Goal: Task Accomplishment & Management: Complete application form

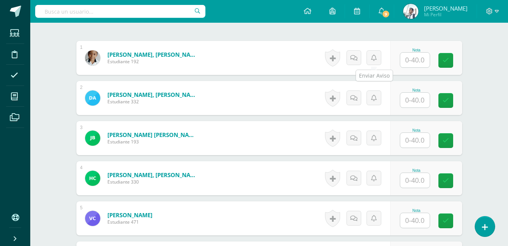
scroll to position [222, 0]
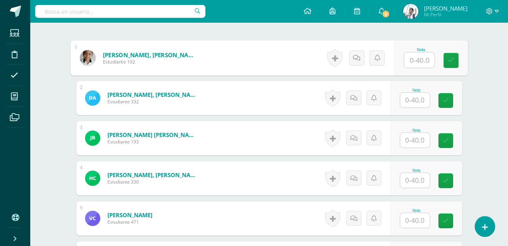
click at [419, 55] on input "text" at bounding box center [419, 60] width 30 height 15
type input "40"
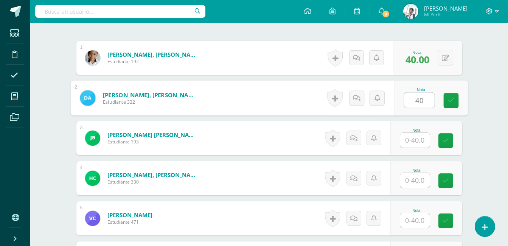
type input "40"
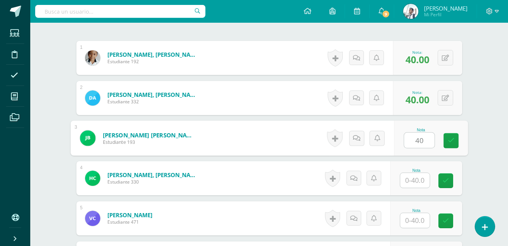
type input "40"
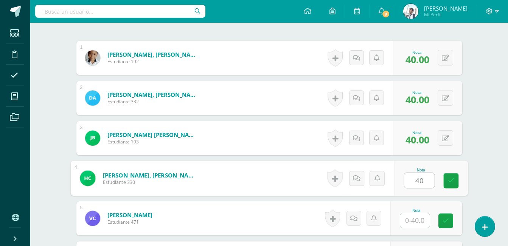
type input "40"
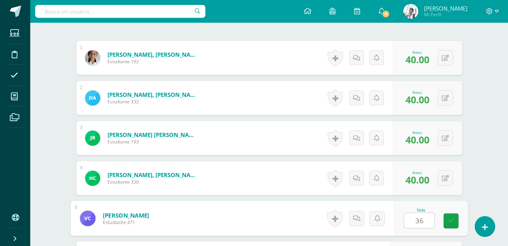
type input "36"
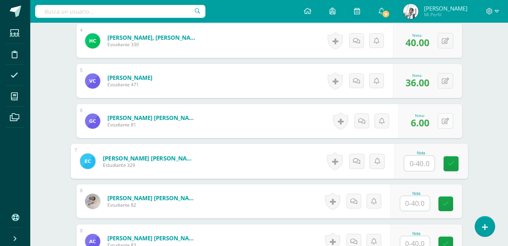
click at [450, 118] on button at bounding box center [446, 121] width 16 height 16
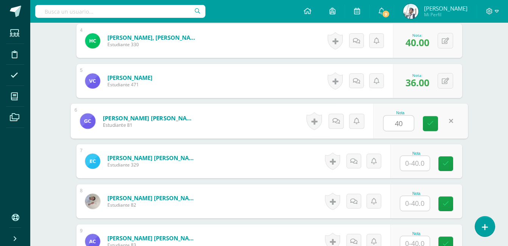
type input "40"
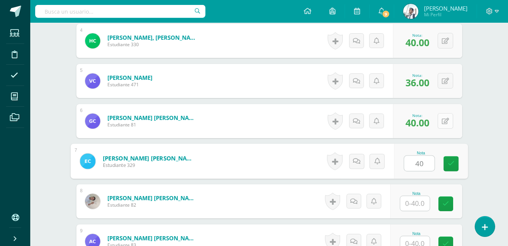
type input "40"
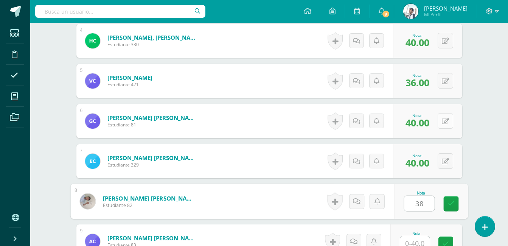
type input "38"
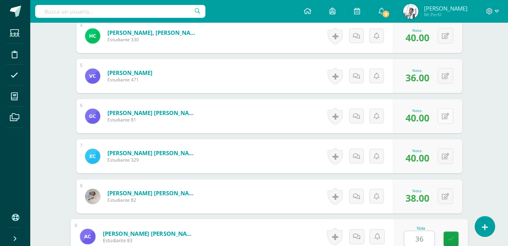
type input "36"
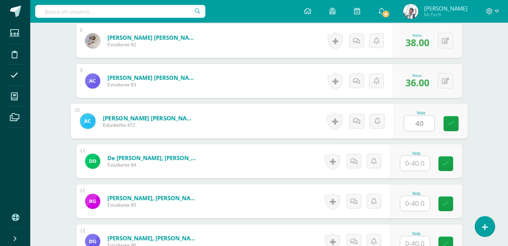
type input "40"
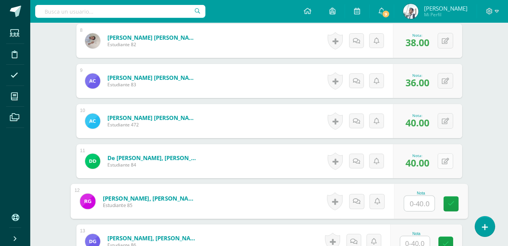
click at [445, 158] on button at bounding box center [446, 161] width 16 height 16
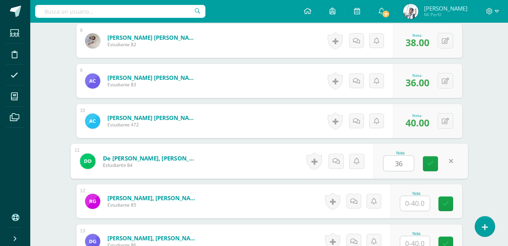
type input "36"
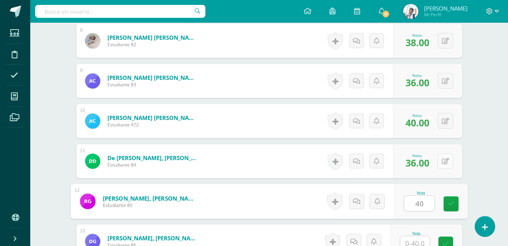
type input "40"
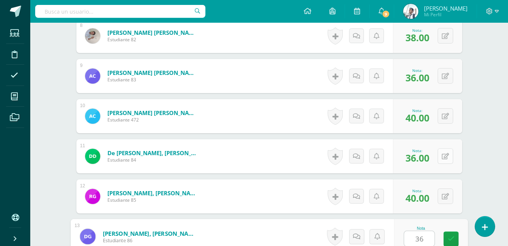
type input "36"
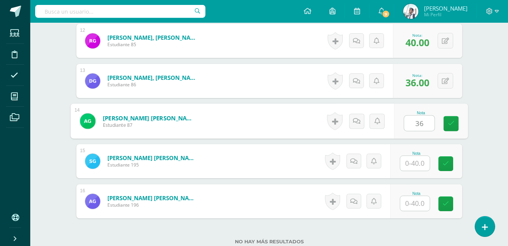
type input "36"
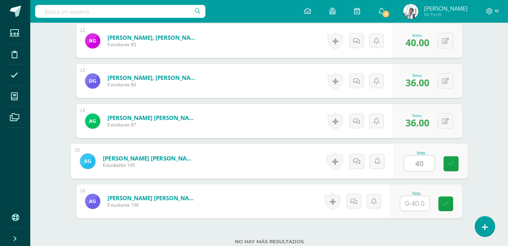
type input "40"
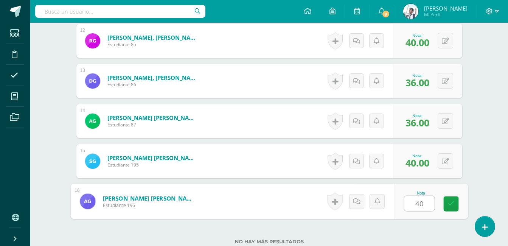
type input "40"
